Goal: Task Accomplishment & Management: Manage account settings

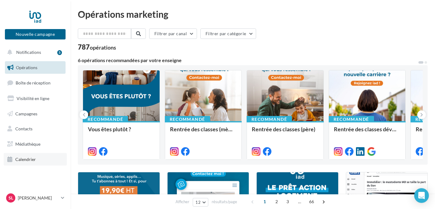
scroll to position [18, 0]
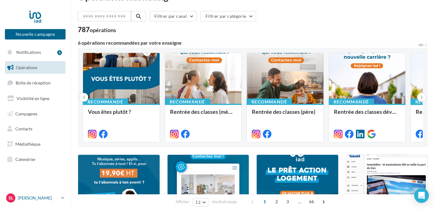
click at [39, 199] on p "[PERSON_NAME]" at bounding box center [38, 198] width 41 height 6
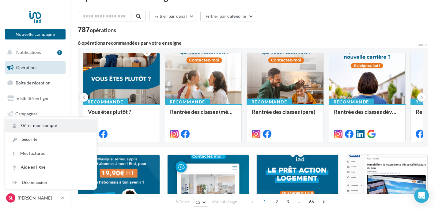
click at [31, 124] on link "Gérer mon compte" at bounding box center [50, 126] width 91 height 14
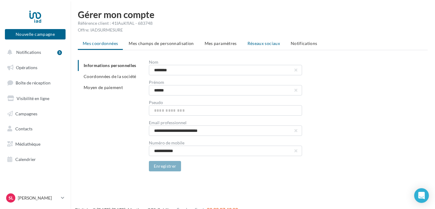
click at [260, 42] on span "Réseaux sociaux" at bounding box center [263, 43] width 32 height 5
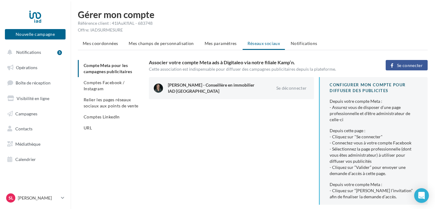
click at [393, 60] on button "Se connecter" at bounding box center [406, 65] width 42 height 10
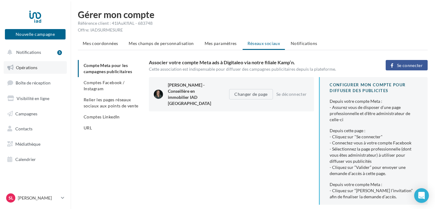
click at [26, 66] on span "Opérations" at bounding box center [26, 67] width 21 height 5
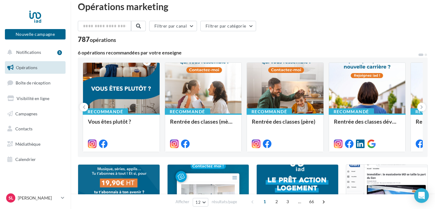
scroll to position [16, 0]
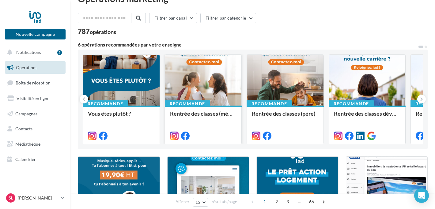
click at [217, 101] on div at bounding box center [203, 80] width 77 height 51
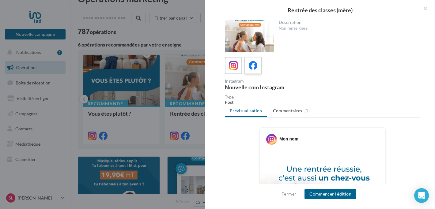
click at [251, 64] on icon at bounding box center [253, 65] width 9 height 9
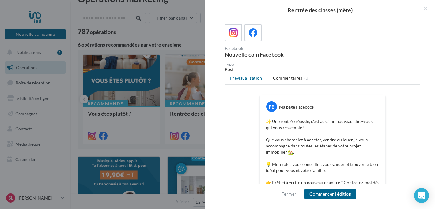
scroll to position [43, 0]
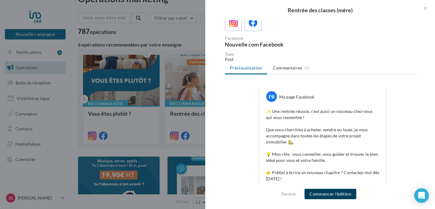
click at [325, 197] on button "Commencer l'édition" at bounding box center [330, 194] width 52 height 10
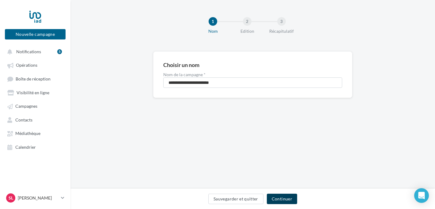
click at [281, 199] on button "Continuer" at bounding box center [282, 199] width 30 height 10
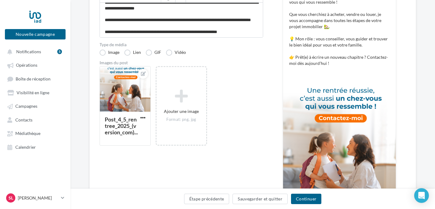
scroll to position [165, 0]
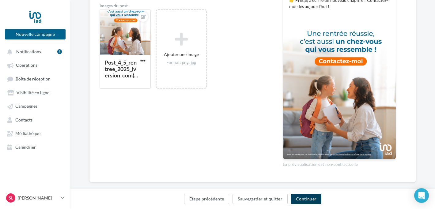
click at [298, 200] on button "Continuer" at bounding box center [306, 199] width 30 height 10
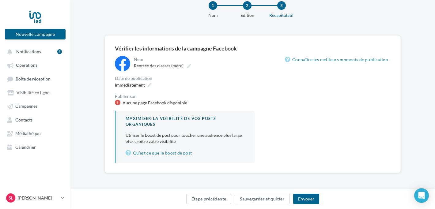
scroll to position [16, 0]
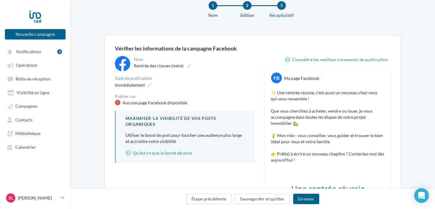
click at [120, 103] on div at bounding box center [118, 103] width 6 height 6
click at [40, 195] on div "SL Sophie LEPVREAU sophie.lepvreau@iadfrance.fr" at bounding box center [32, 197] width 52 height 9
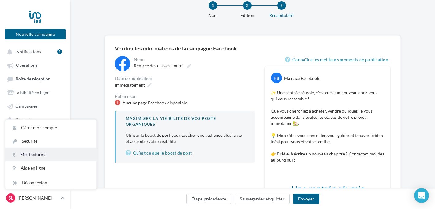
click at [30, 155] on link "Mes factures" at bounding box center [50, 154] width 91 height 13
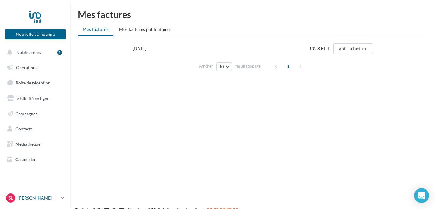
click at [40, 197] on p "[PERSON_NAME]" at bounding box center [38, 198] width 41 height 6
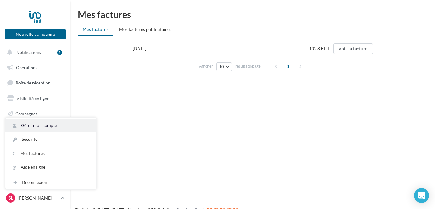
click at [34, 122] on link "Gérer mon compte" at bounding box center [50, 126] width 91 height 14
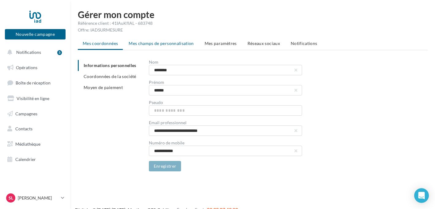
click at [171, 43] on span "Mes champs de personnalisation" at bounding box center [161, 43] width 65 height 5
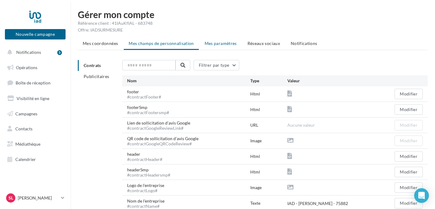
click at [220, 41] on span "Mes paramètres" at bounding box center [220, 43] width 32 height 5
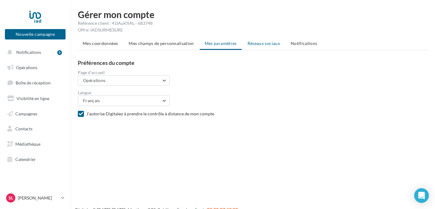
click at [270, 42] on span "Réseaux sociaux" at bounding box center [263, 43] width 32 height 5
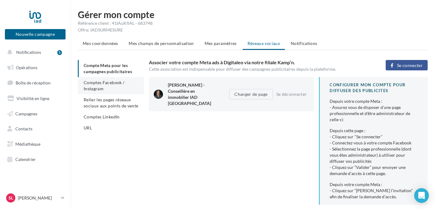
click at [95, 88] on span "Comptes Facebook / Instagram" at bounding box center [104, 85] width 41 height 11
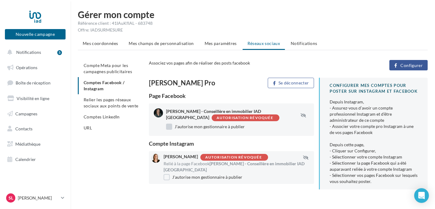
click at [176, 128] on label "J'autorise mon gestionnaire à publier" at bounding box center [205, 127] width 79 height 6
click at [396, 66] on icon "button" at bounding box center [395, 66] width 3 height 0
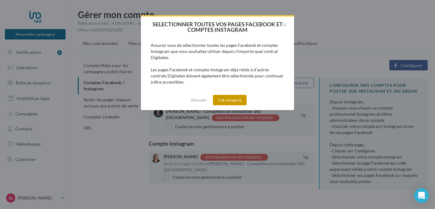
click at [228, 101] on button "J'ai compris" at bounding box center [230, 100] width 34 height 10
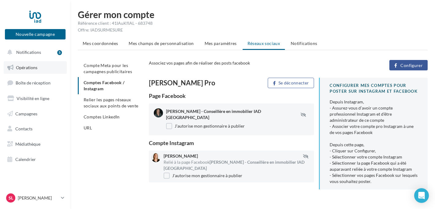
click at [30, 68] on span "Opérations" at bounding box center [26, 67] width 21 height 5
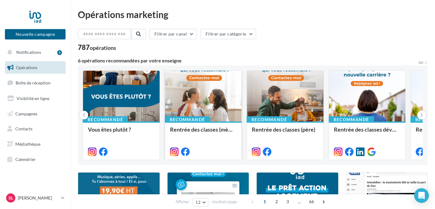
click at [207, 109] on div at bounding box center [203, 96] width 77 height 51
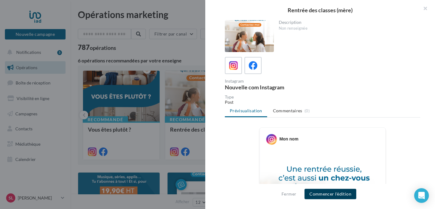
drag, startPoint x: 329, startPoint y: 194, endPoint x: 237, endPoint y: 80, distance: 146.5
click at [237, 80] on div "Rentrée des classes (mère) Description Non renseignée Instagram Nouvelle com In…" at bounding box center [320, 104] width 230 height 209
click at [253, 66] on icon at bounding box center [253, 65] width 9 height 9
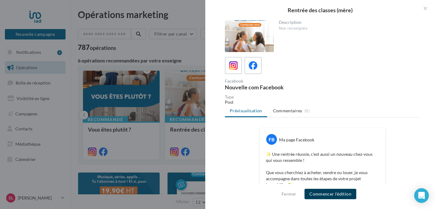
click at [332, 194] on button "Commencer l'édition" at bounding box center [330, 194] width 52 height 10
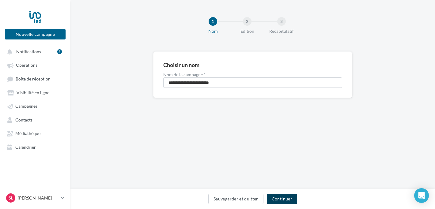
click at [287, 196] on button "Continuer" at bounding box center [282, 199] width 30 height 10
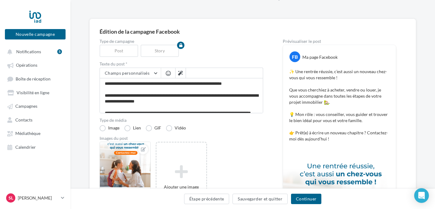
scroll to position [35, 0]
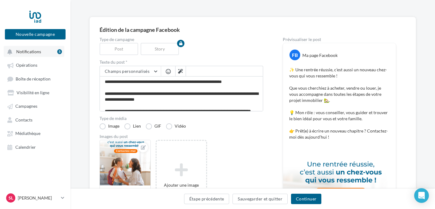
click at [37, 55] on button "Notifications 5" at bounding box center [34, 51] width 61 height 11
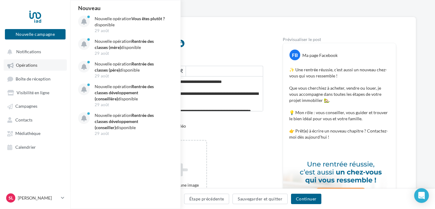
click at [32, 68] on span "Opérations" at bounding box center [26, 65] width 21 height 5
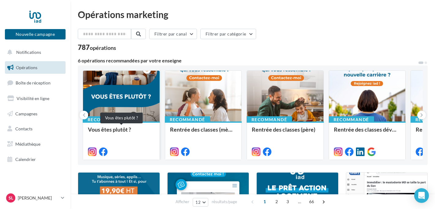
click at [144, 130] on div "Vous êtes plutôt ?" at bounding box center [121, 132] width 67 height 12
